Goal: Find specific page/section: Find specific page/section

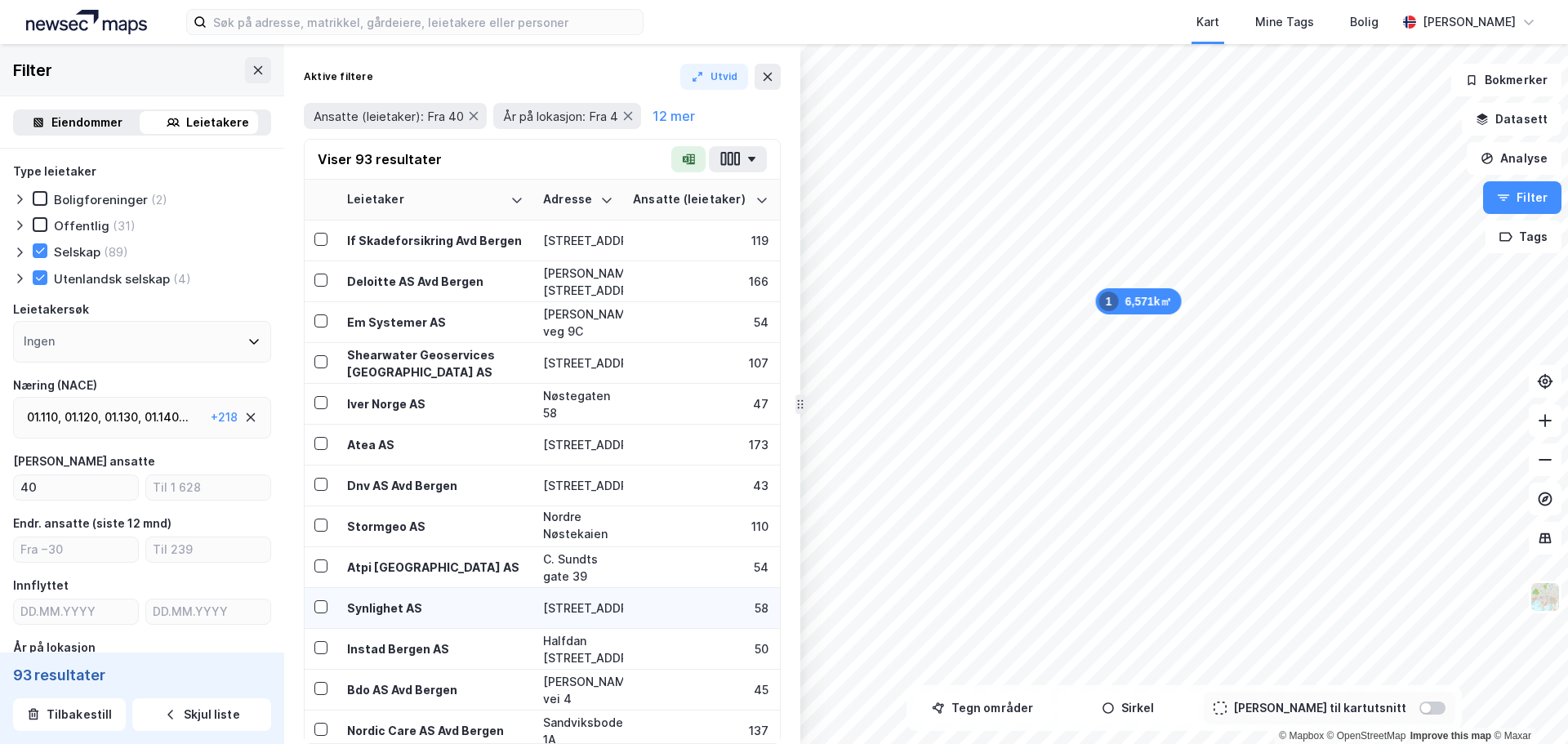
scroll to position [163, 0]
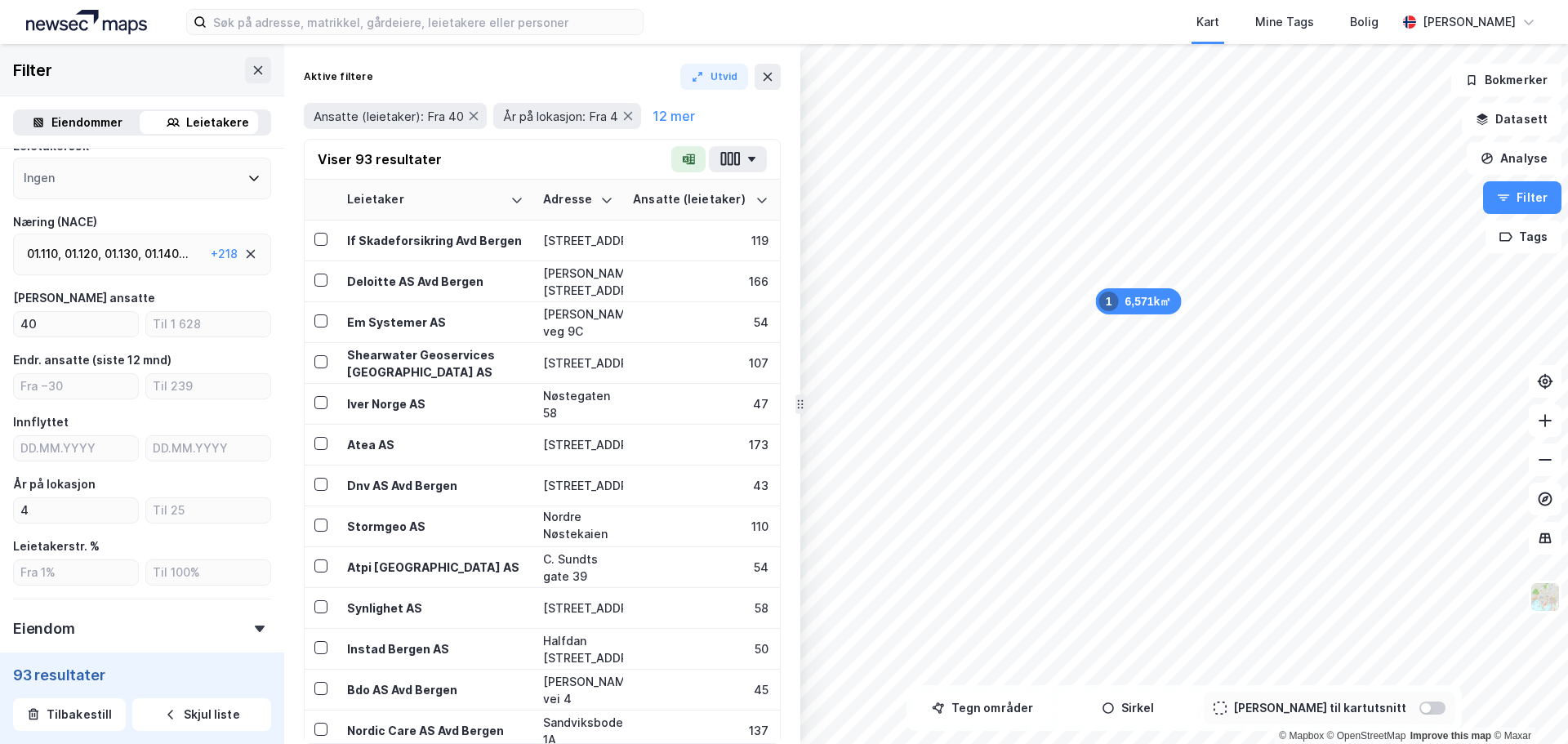
click at [71, 25] on img at bounding box center [87, 22] width 121 height 25
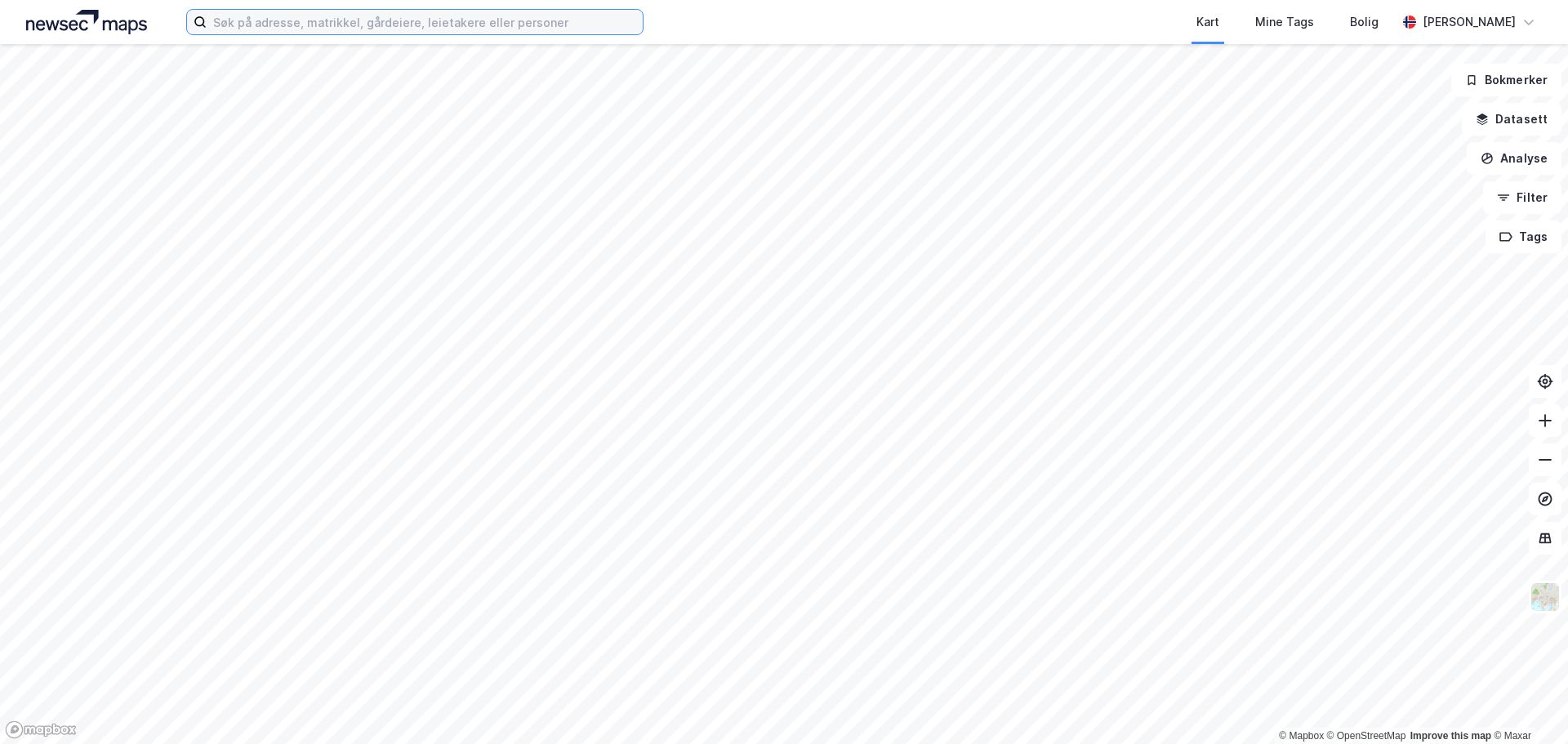
click at [316, 23] on input at bounding box center [425, 22] width 436 height 25
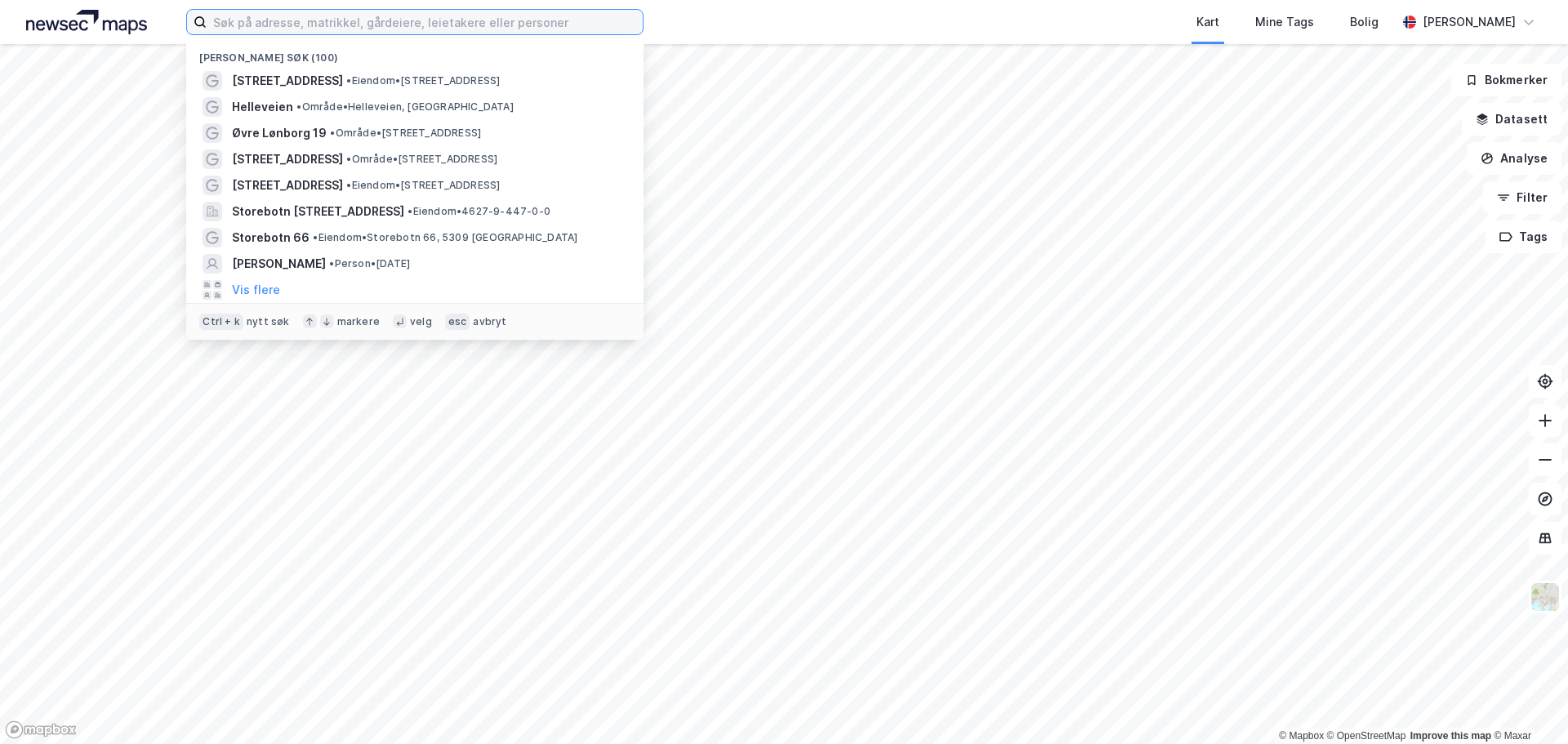
paste input "[STREET_ADDRESS]"
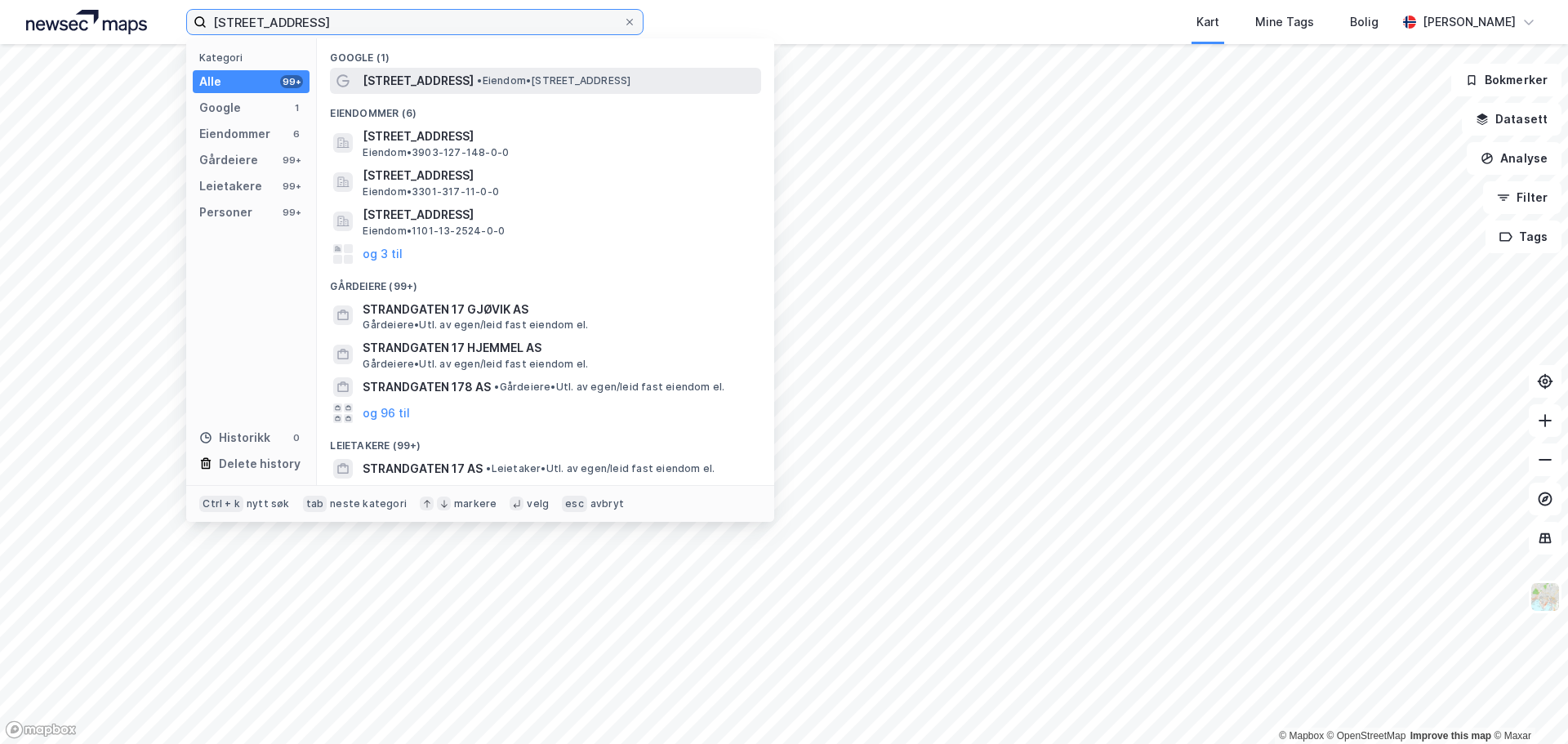
type input "[STREET_ADDRESS]"
click at [398, 82] on span "[STREET_ADDRESS]" at bounding box center [418, 81] width 111 height 20
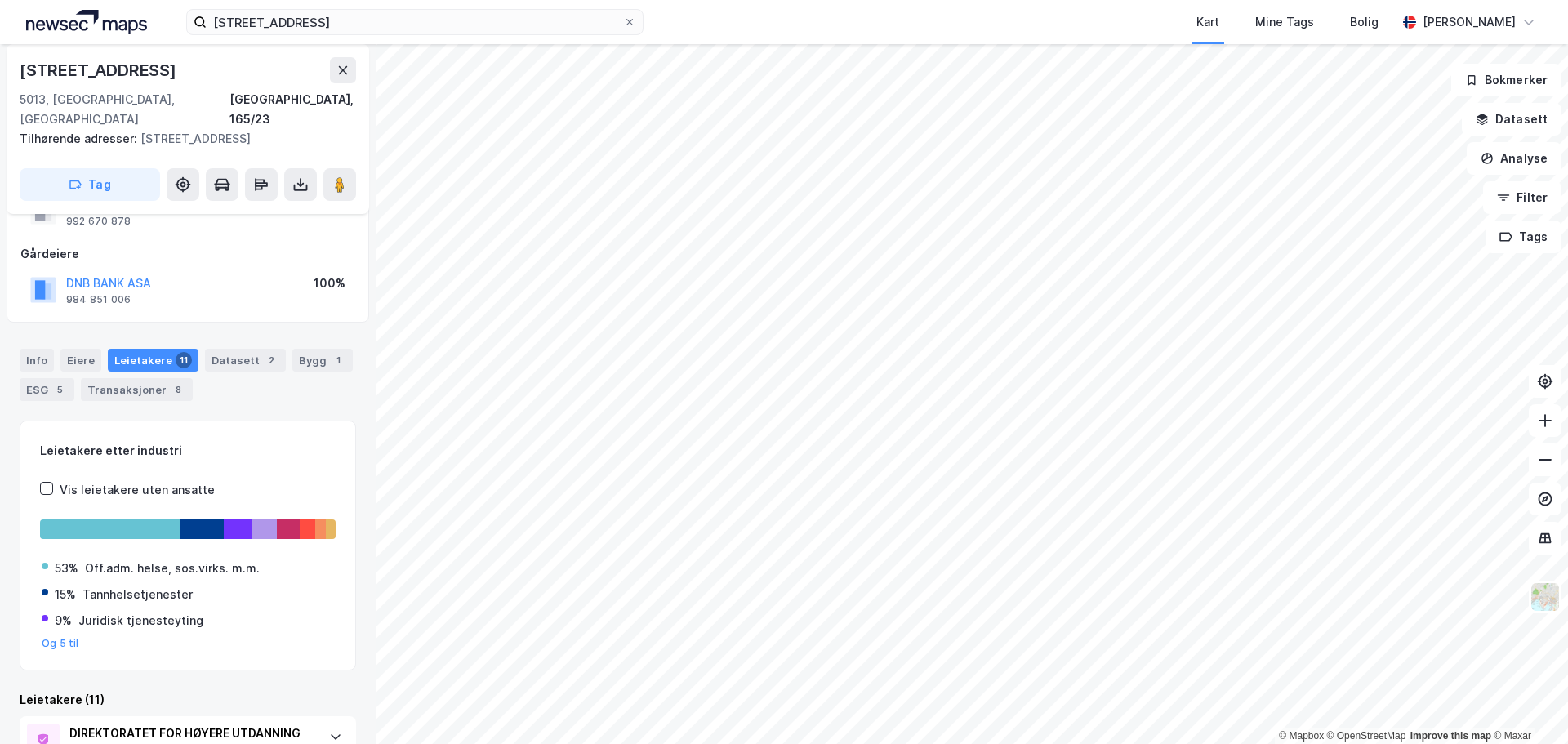
scroll to position [41, 0]
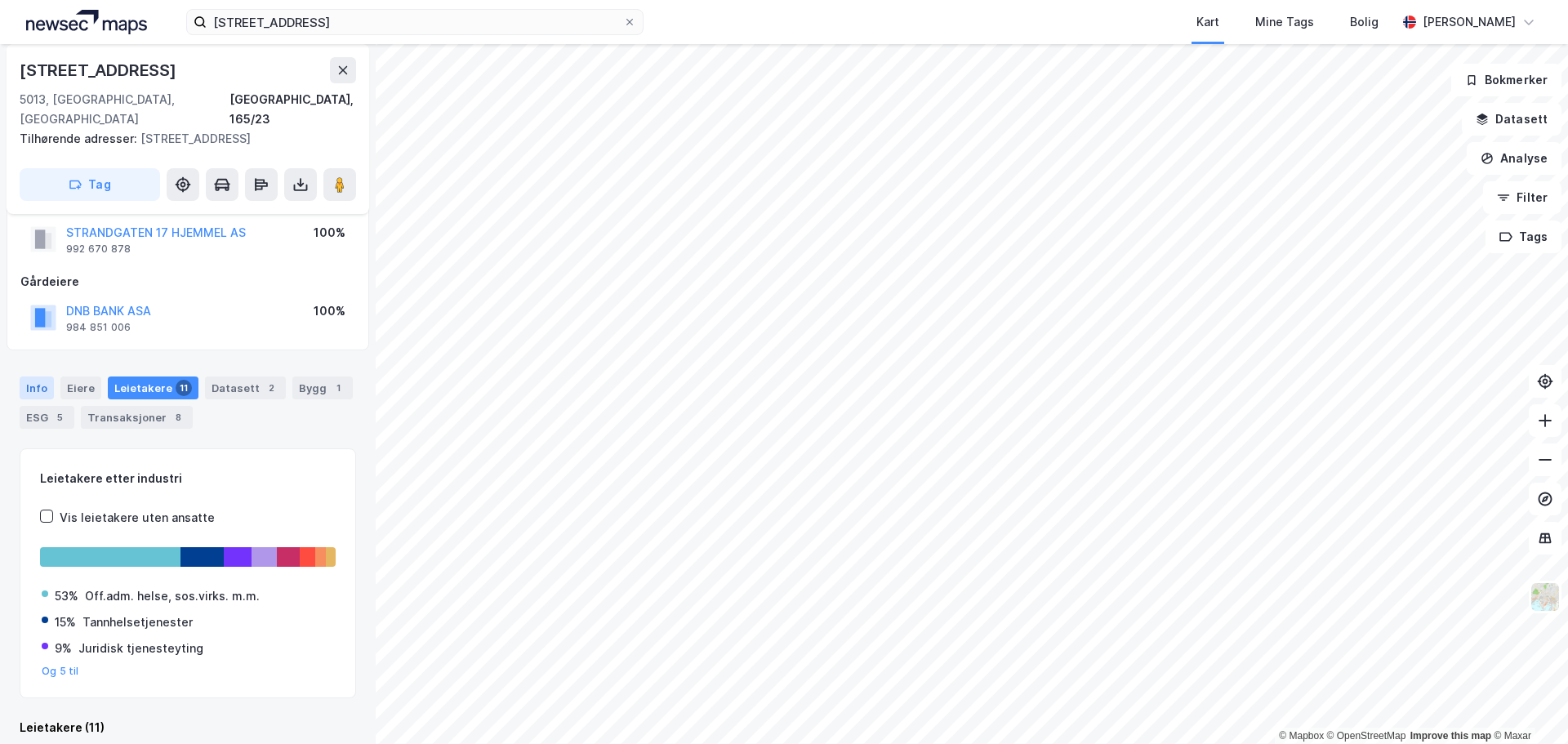
click at [31, 376] on div "Info" at bounding box center [37, 387] width 34 height 23
